Goal: Information Seeking & Learning: Learn about a topic

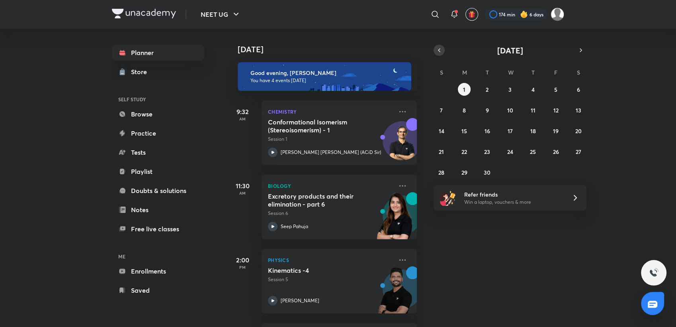
click at [437, 52] on icon "button" at bounding box center [439, 50] width 6 height 7
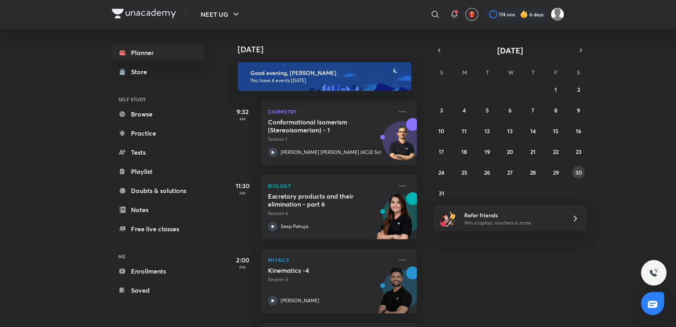
click at [580, 169] on abbr "30" at bounding box center [579, 173] width 7 height 8
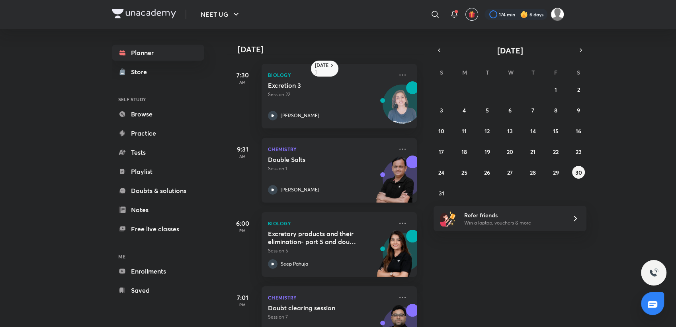
click at [317, 174] on div "Double Salts Session 1 [PERSON_NAME]" at bounding box center [330, 174] width 125 height 39
